Goal: Navigation & Orientation: Find specific page/section

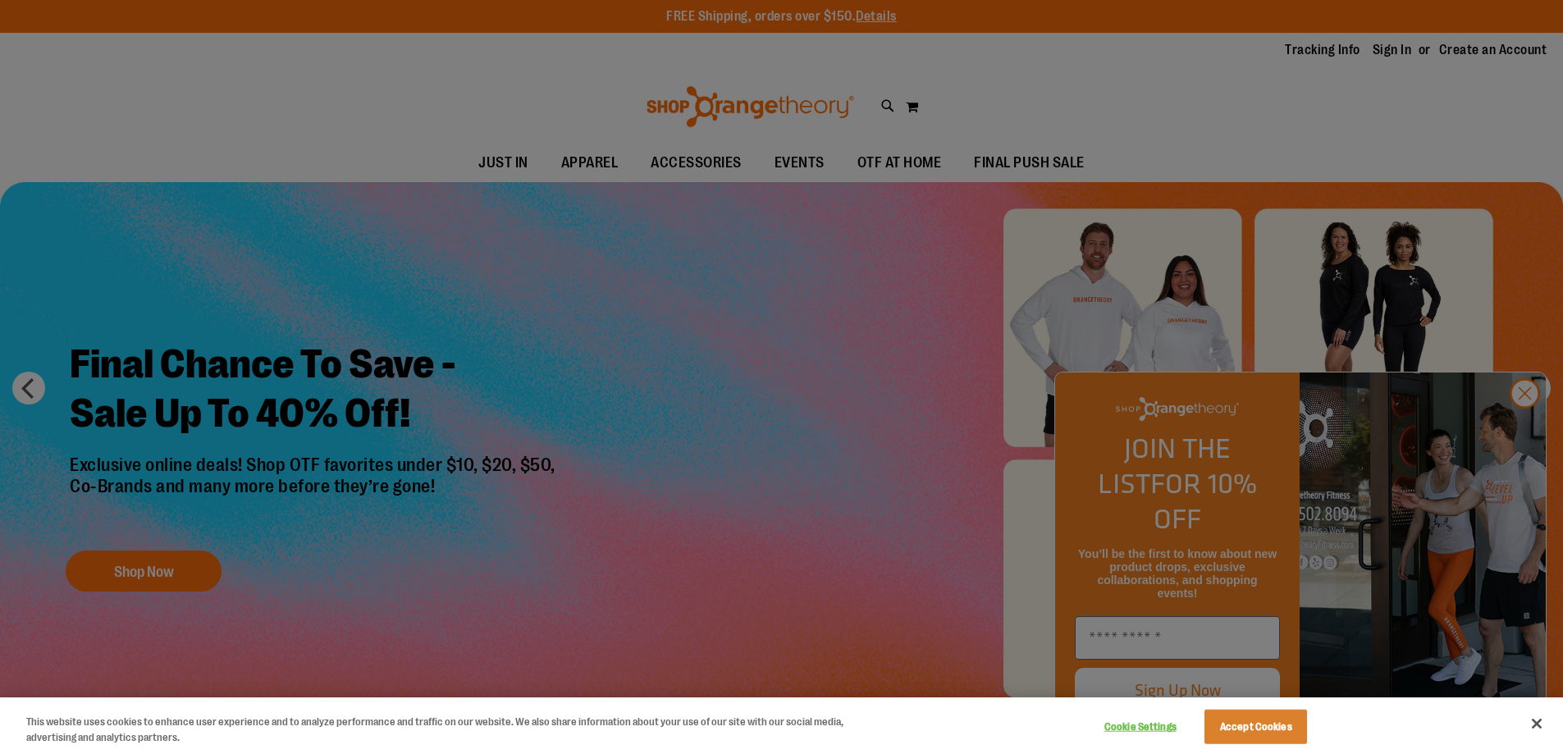
click at [1526, 429] on div at bounding box center [781, 377] width 1563 height 754
click at [1250, 726] on button "Accept Cookies" at bounding box center [1256, 727] width 103 height 34
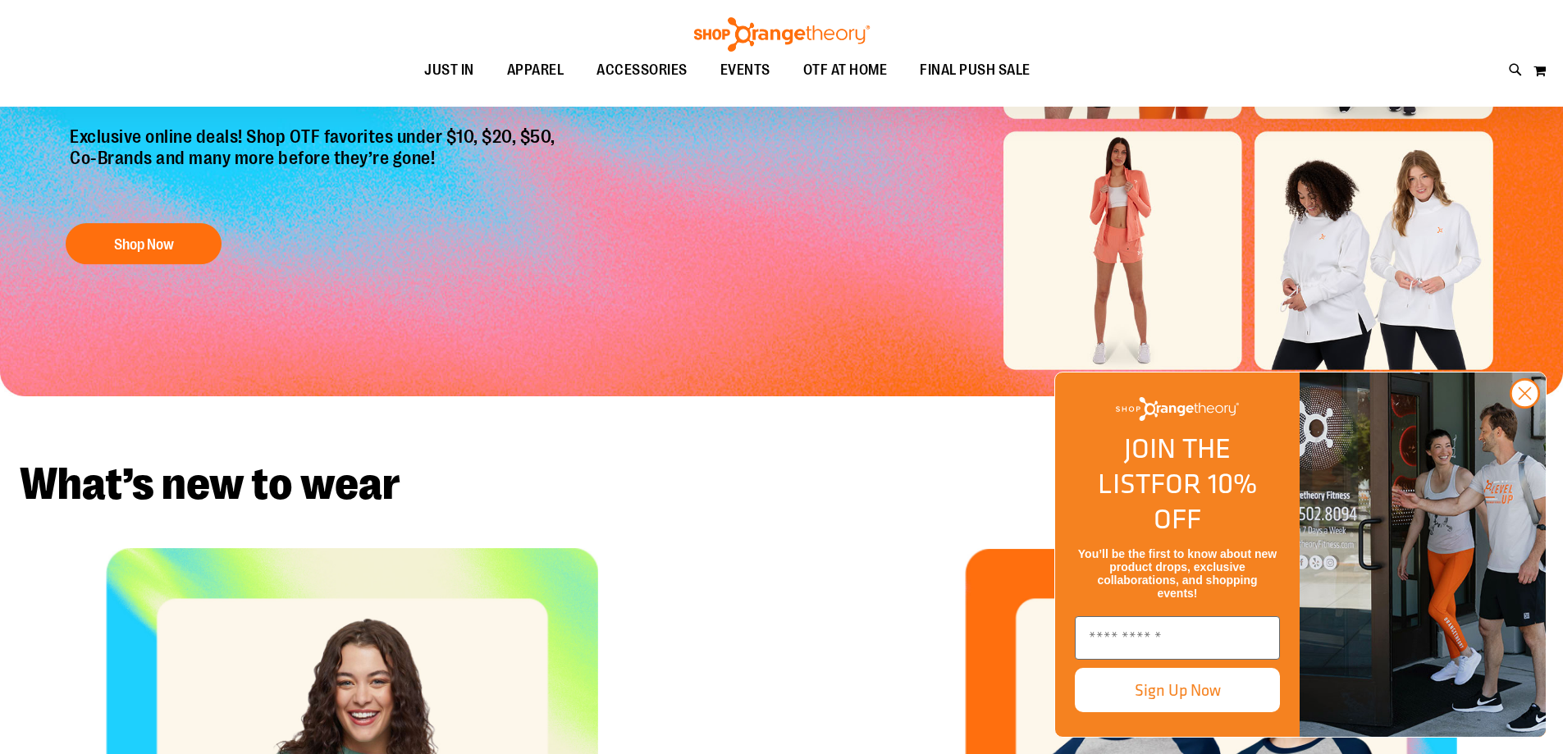
scroll to position [656, 0]
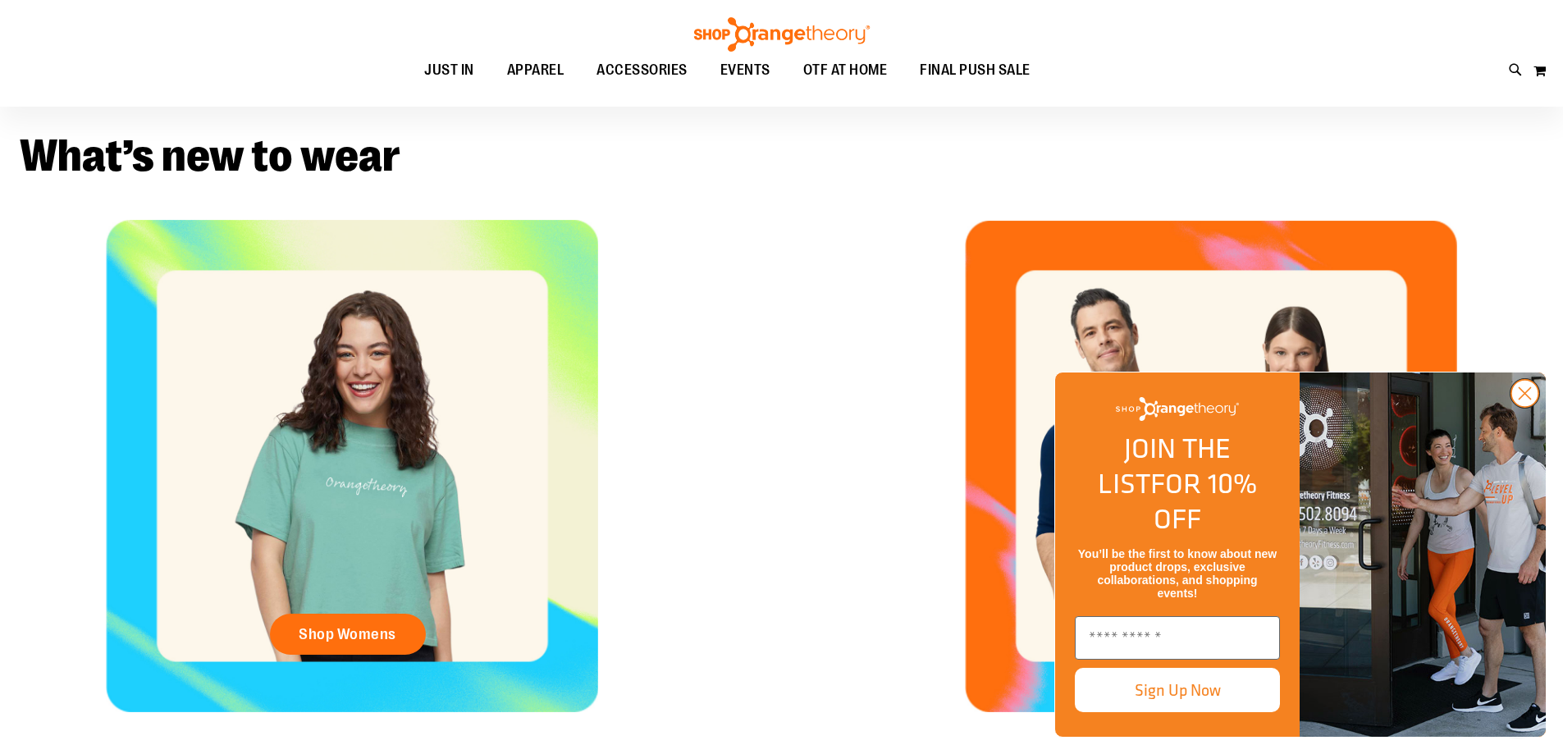
click at [1515, 407] on circle "Close dialog" at bounding box center [1524, 393] width 27 height 27
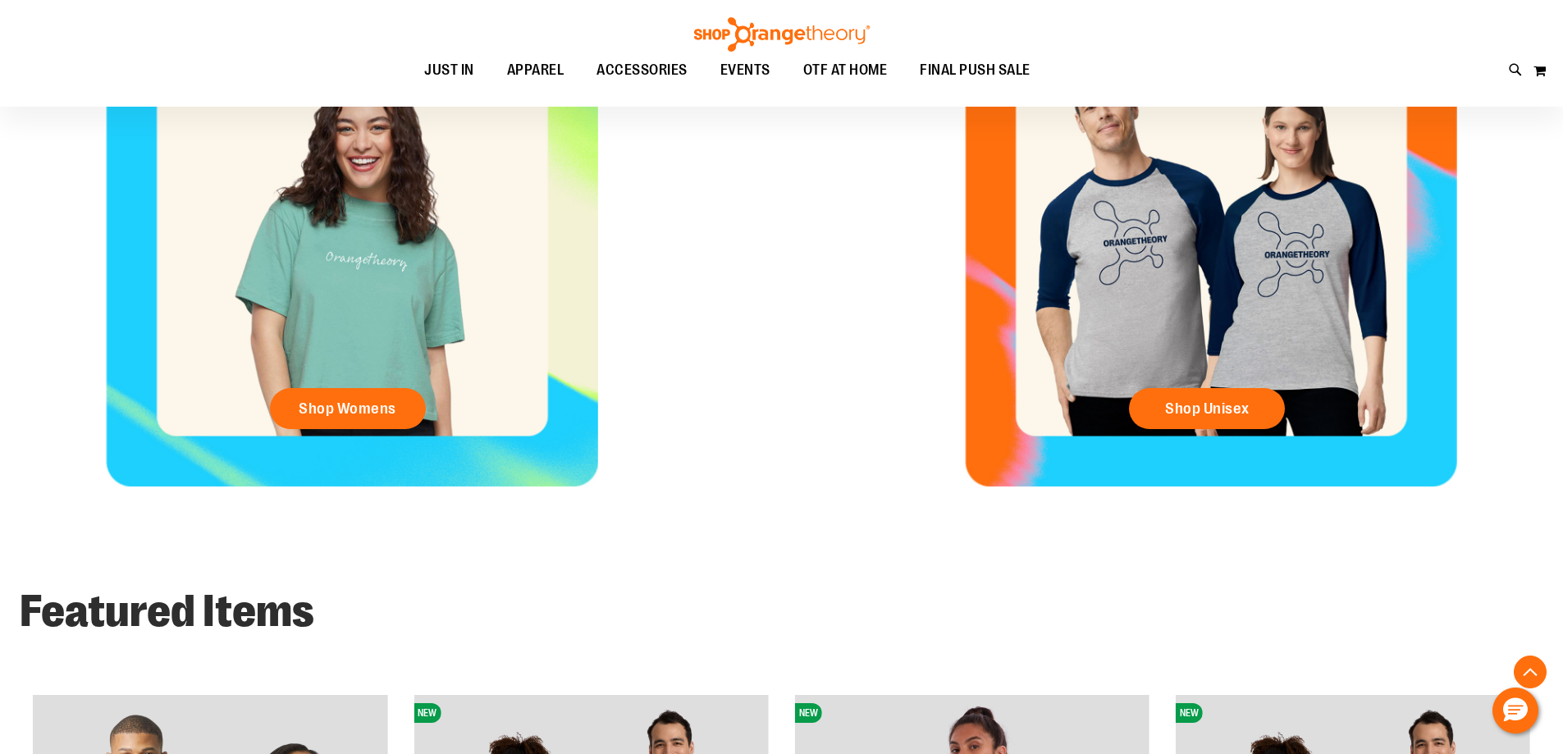
scroll to position [738, 0]
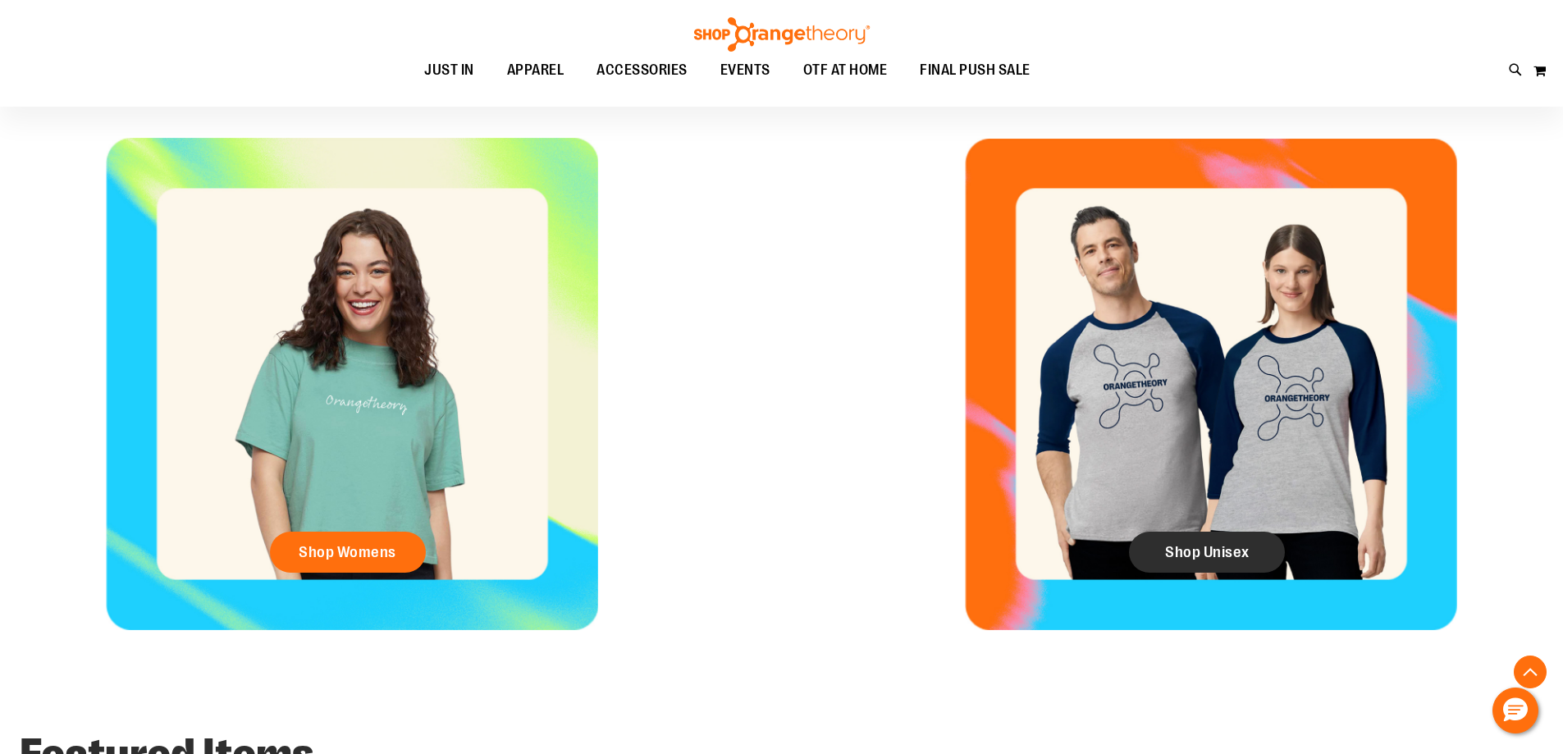
click at [1209, 555] on span "Shop Unisex" at bounding box center [1207, 552] width 85 height 18
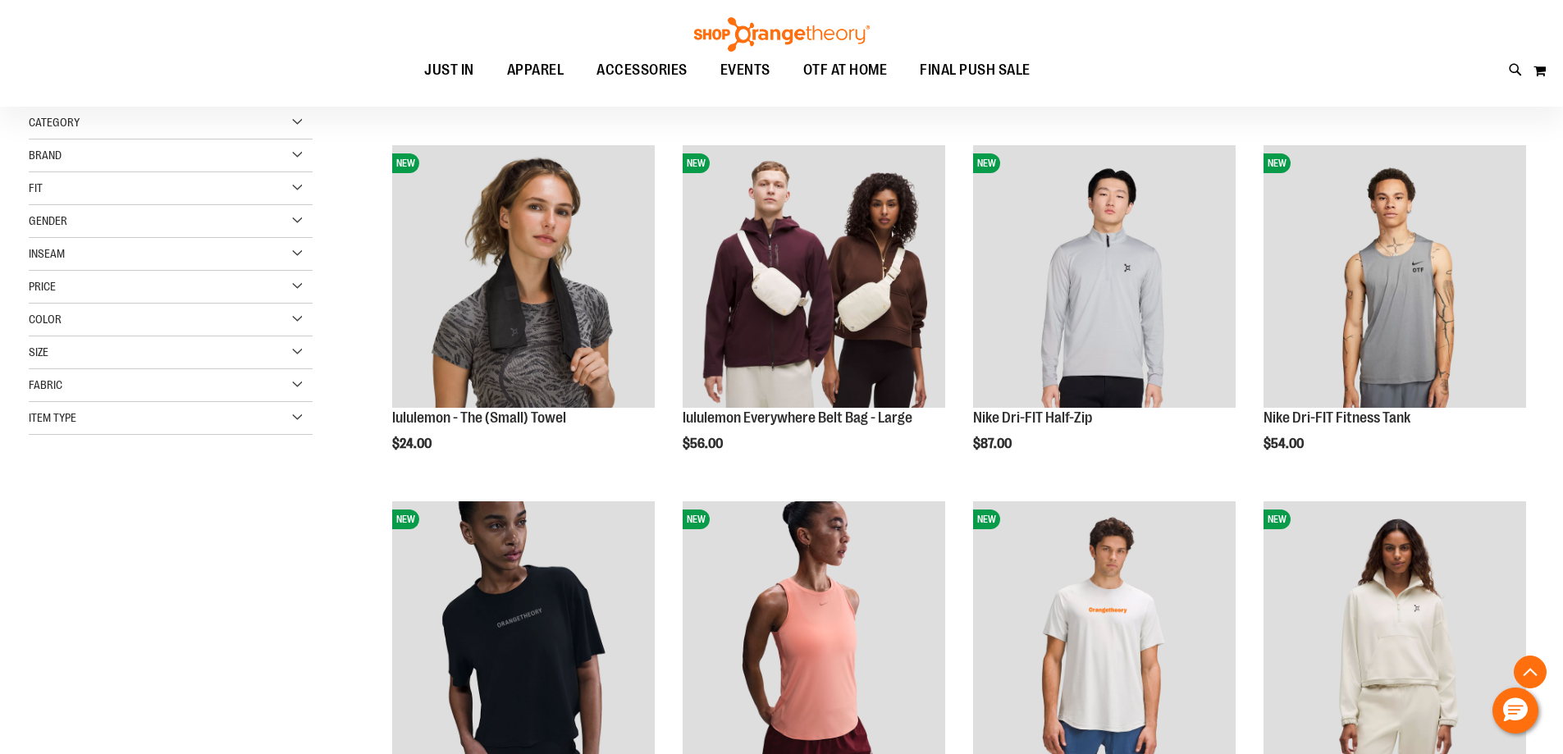
scroll to position [409, 0]
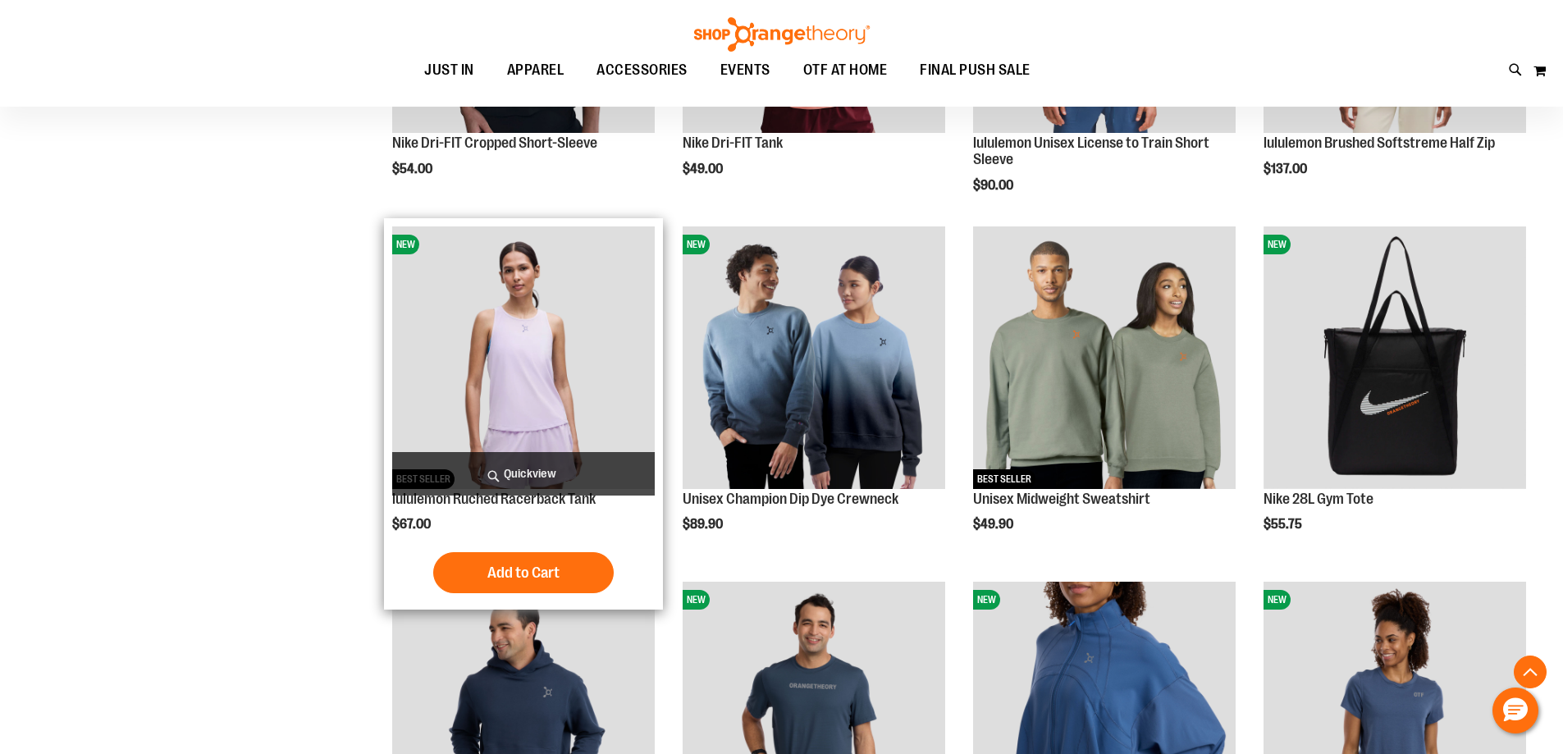
scroll to position [1312, 0]
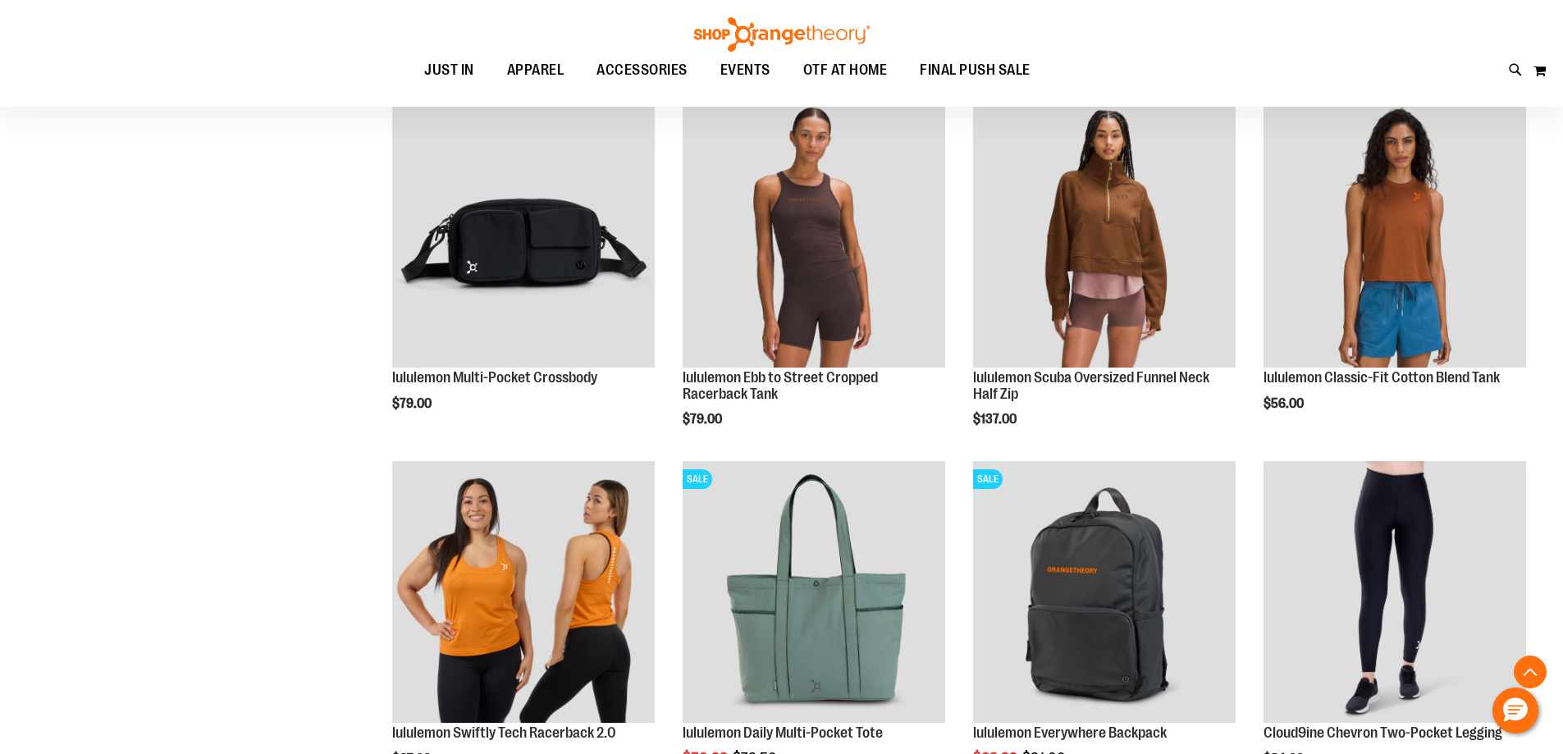
scroll to position [2953, 0]
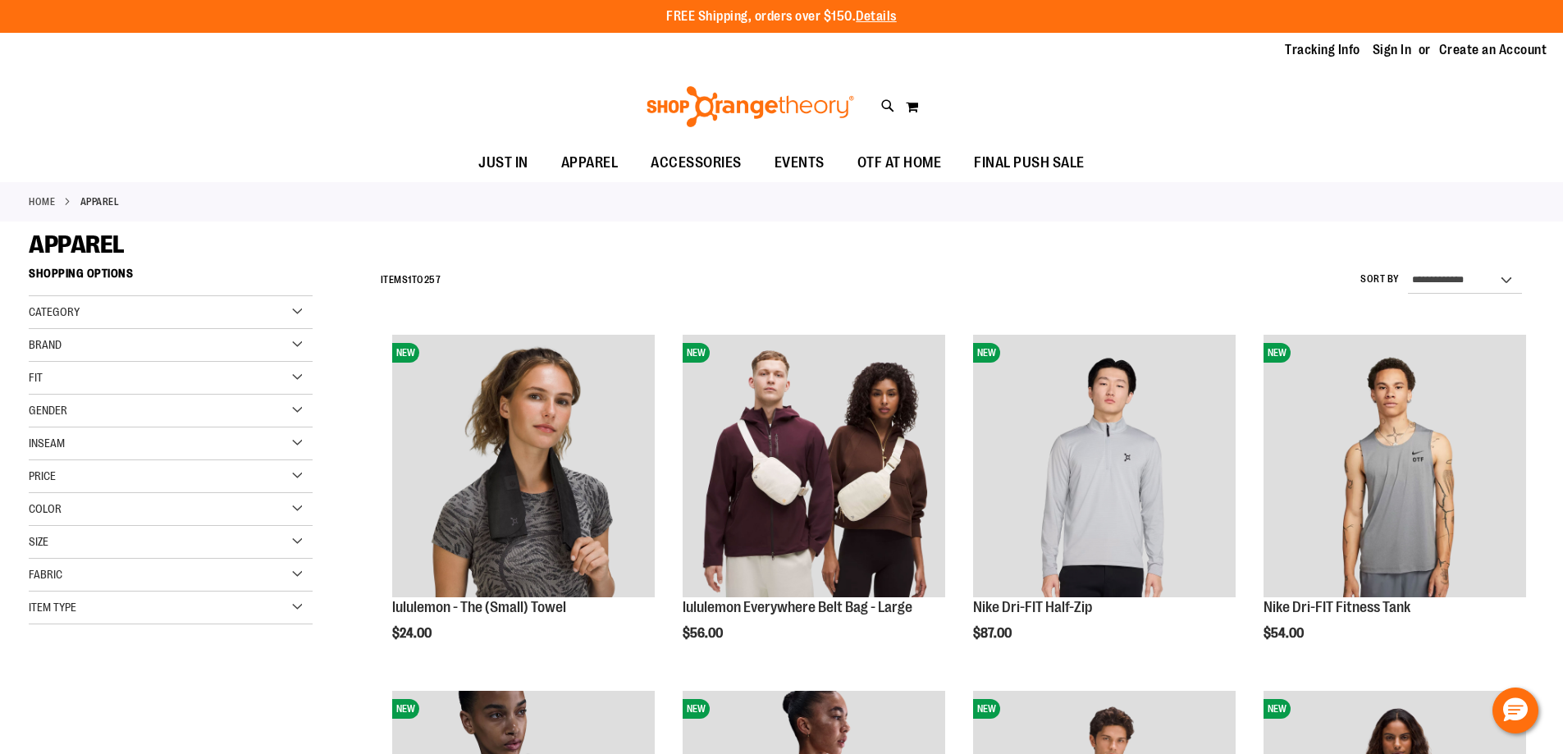
click at [295, 607] on div "Item Type" at bounding box center [171, 608] width 284 height 33
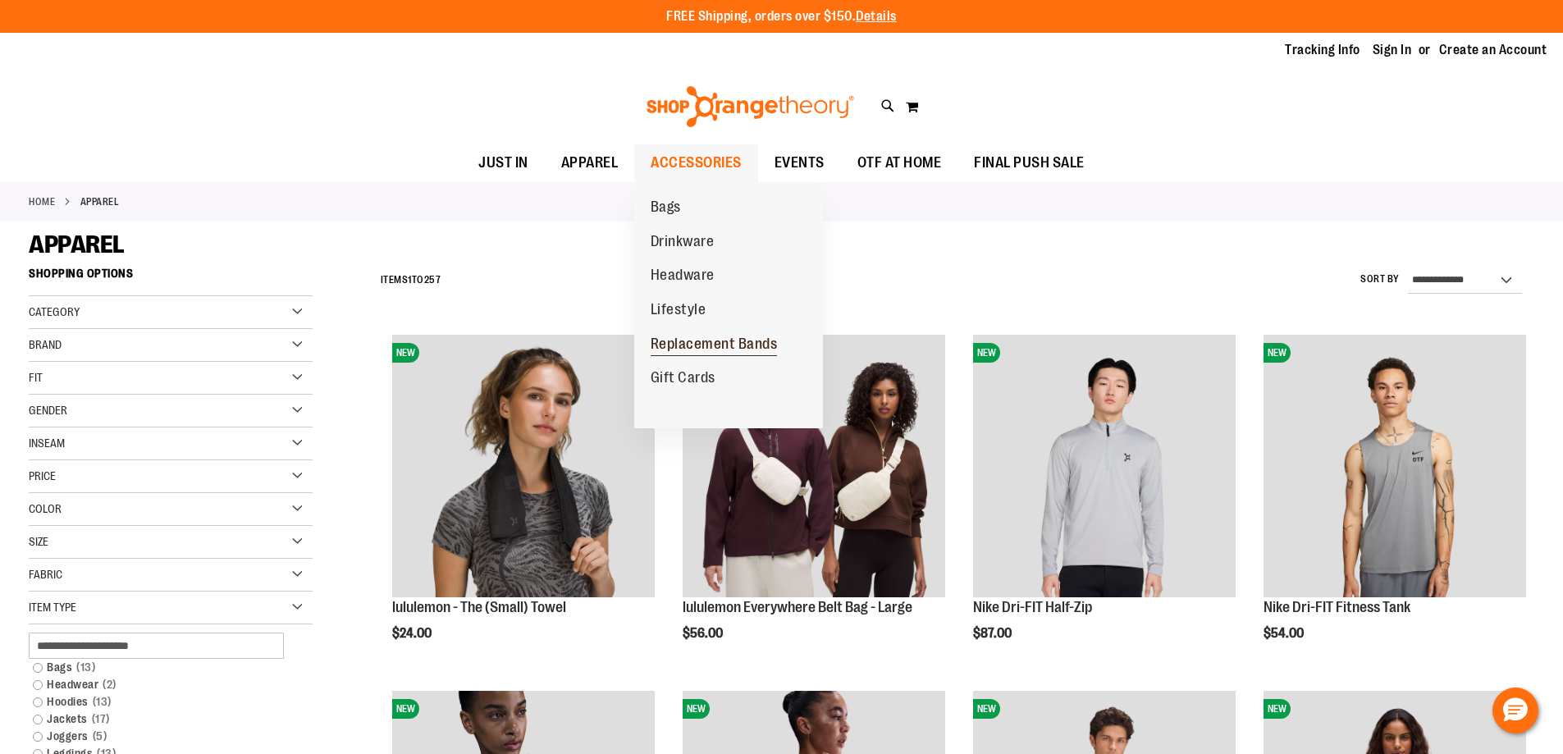
click at [677, 345] on span "Replacement Bands" at bounding box center [714, 346] width 127 height 21
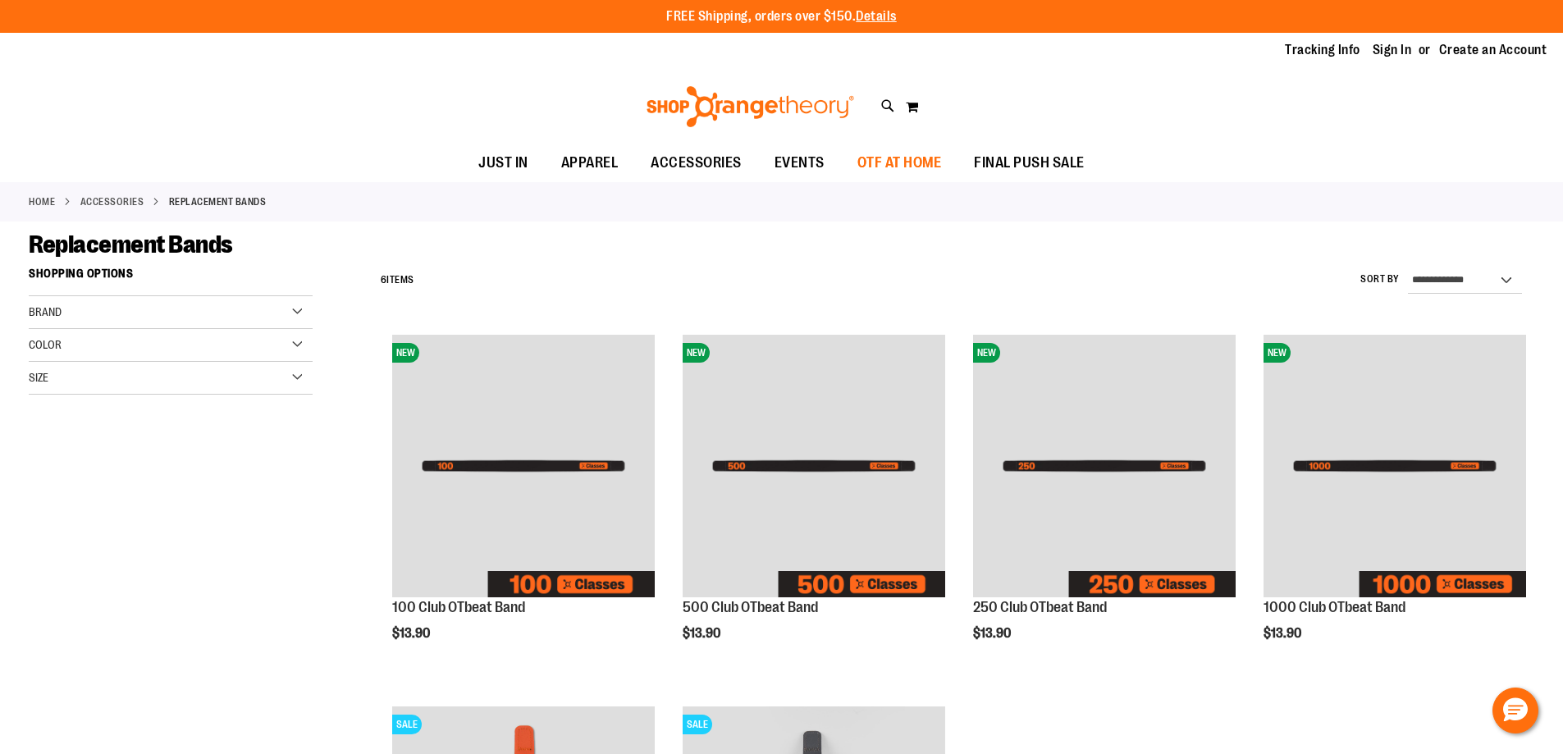
click at [899, 160] on span "OTF AT HOME" at bounding box center [899, 162] width 85 height 37
